Goal: Obtain resource: Obtain resource

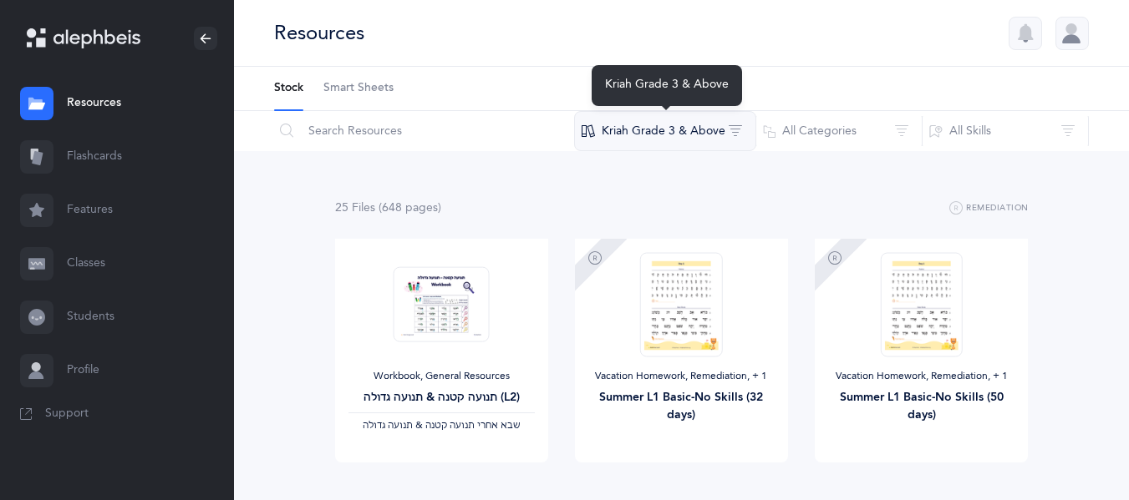
click at [725, 137] on button "Kriah Grade 3 & Above" at bounding box center [665, 131] width 182 height 40
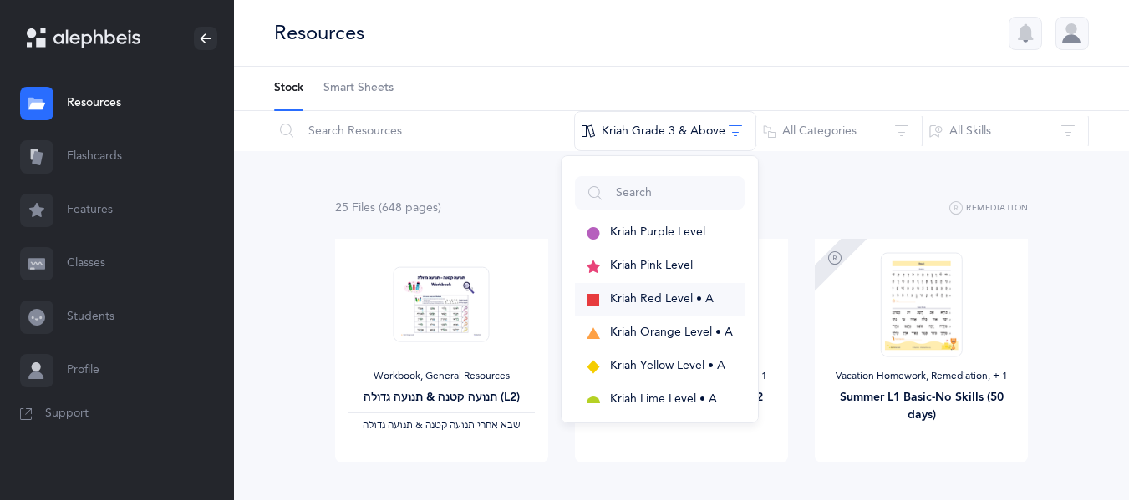
click at [656, 296] on span "Kriah Red Level • A" at bounding box center [662, 298] width 104 height 13
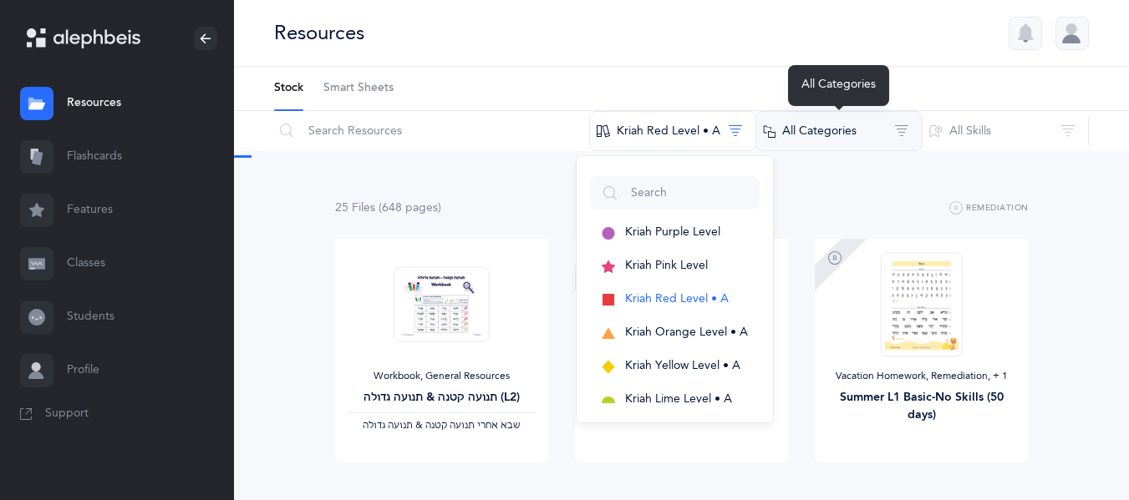
click at [838, 134] on button "All Categories" at bounding box center [838, 131] width 167 height 40
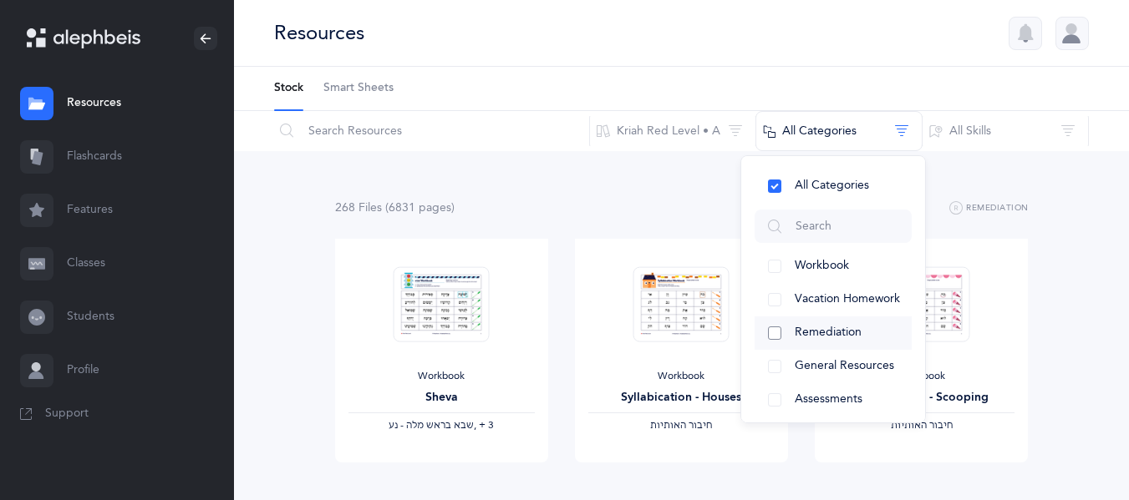
scroll to position [241, 0]
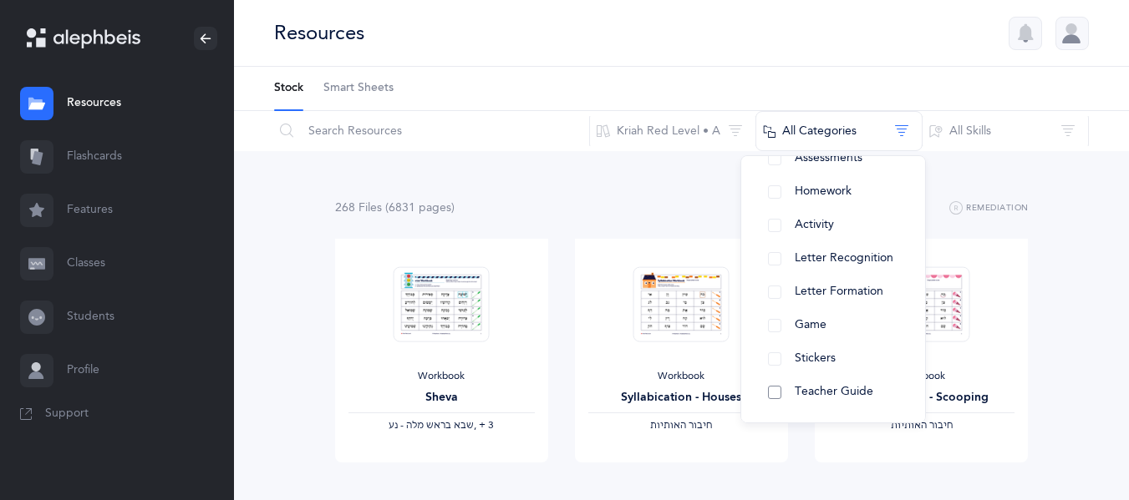
click at [773, 388] on button "Teacher Guide" at bounding box center [832, 392] width 157 height 33
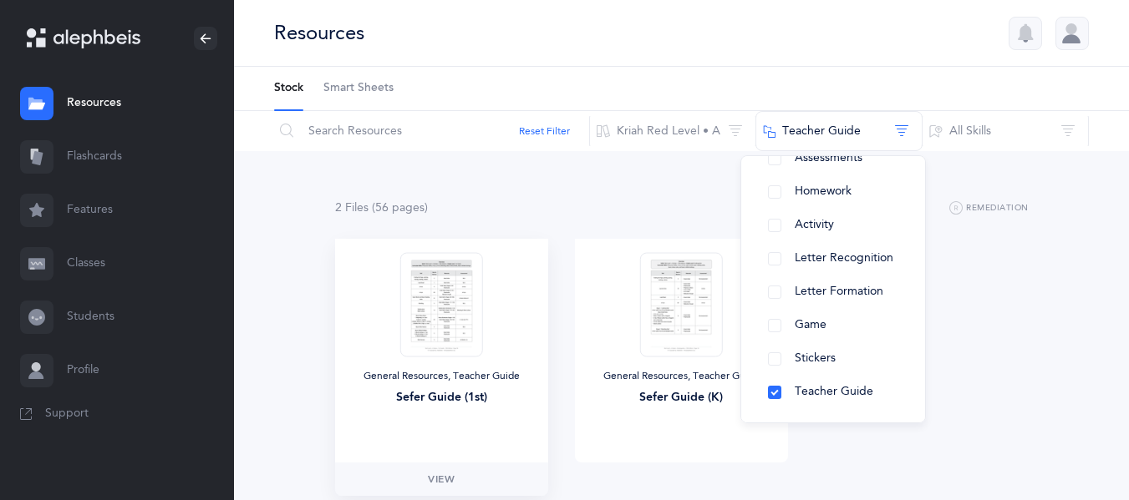
click at [426, 322] on img at bounding box center [441, 304] width 82 height 104
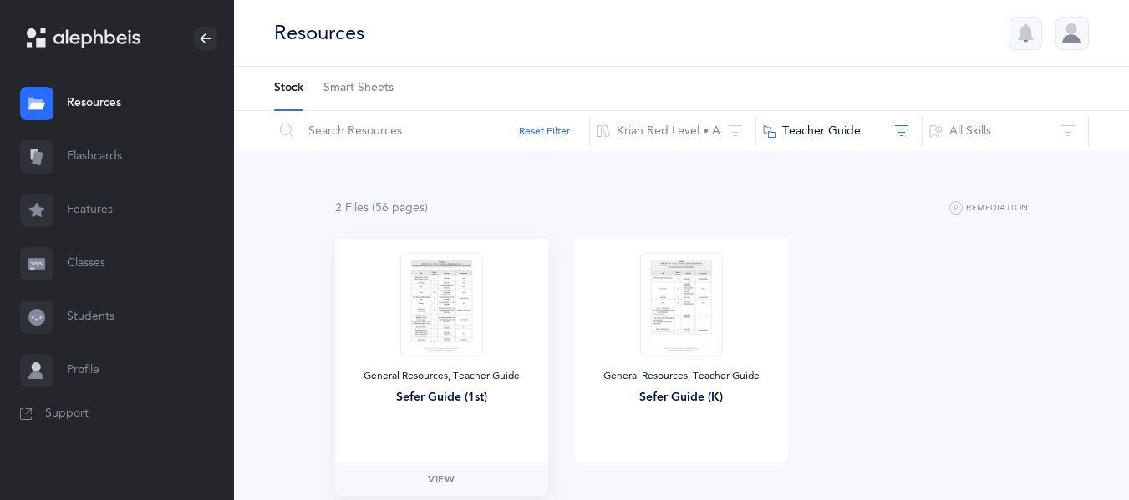
click at [456, 332] on img at bounding box center [441, 304] width 82 height 104
click at [450, 472] on span "View" at bounding box center [441, 479] width 27 height 15
